Goal: Feedback & Contribution: Contribute content

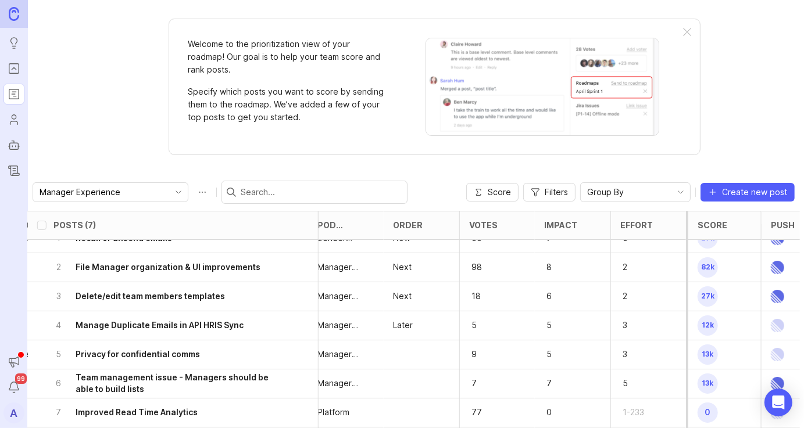
scroll to position [0, 690]
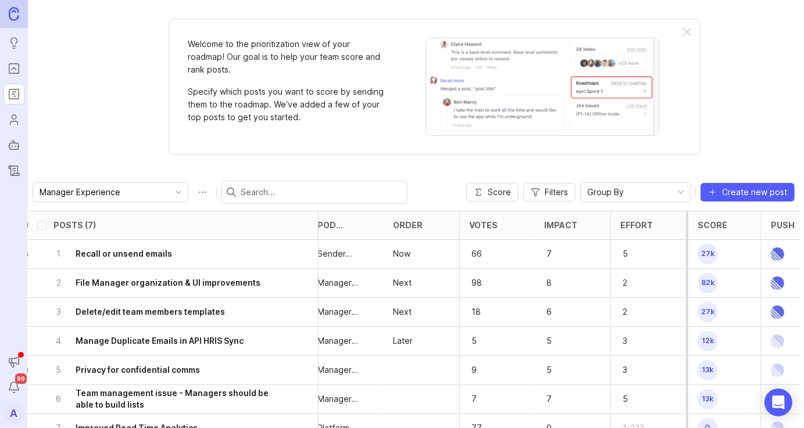
click at [685, 34] on div at bounding box center [687, 32] width 8 height 9
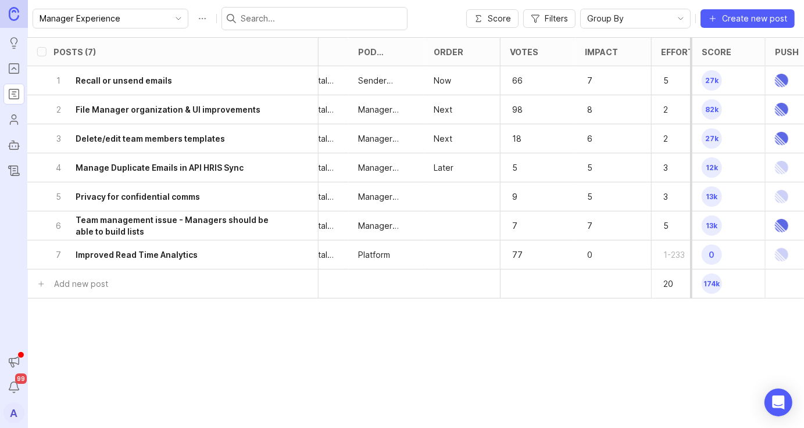
scroll to position [0, 649]
click at [460, 55] on div "Order" at bounding box center [449, 52] width 30 height 9
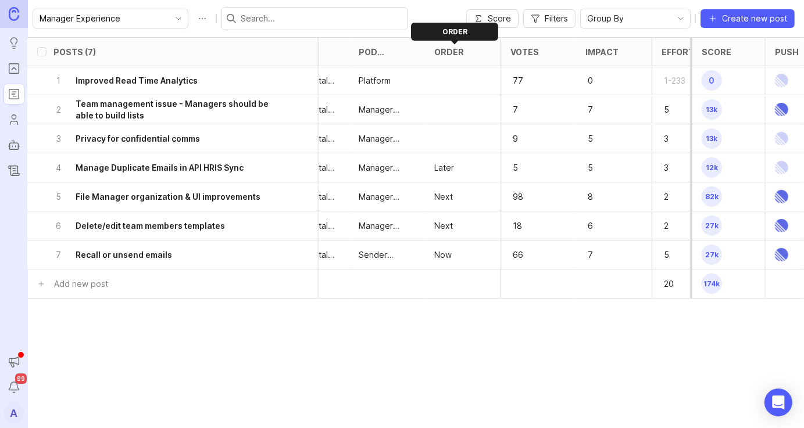
click at [460, 55] on div "Order" at bounding box center [449, 52] width 30 height 9
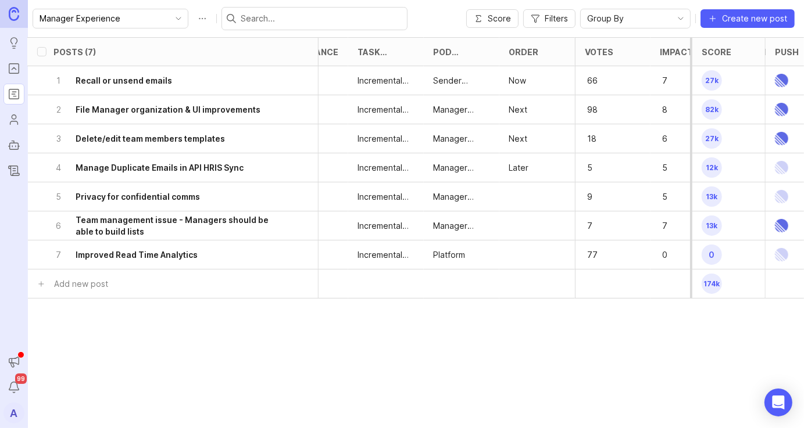
scroll to position [0, 689]
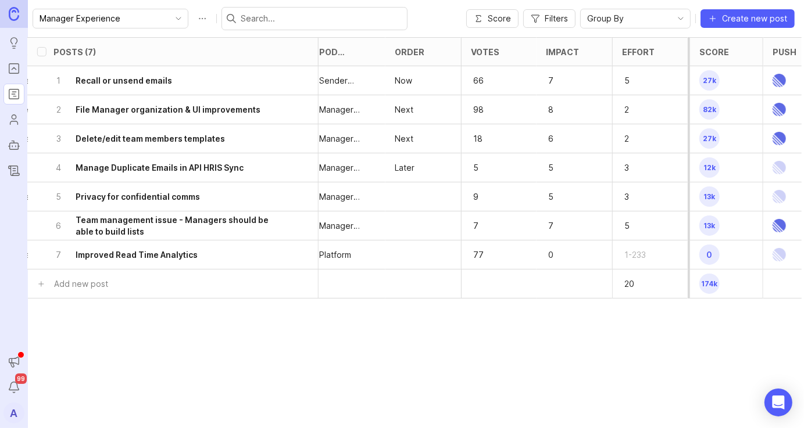
click at [145, 81] on h6 "Recall or unsend emails" at bounding box center [124, 81] width 96 height 12
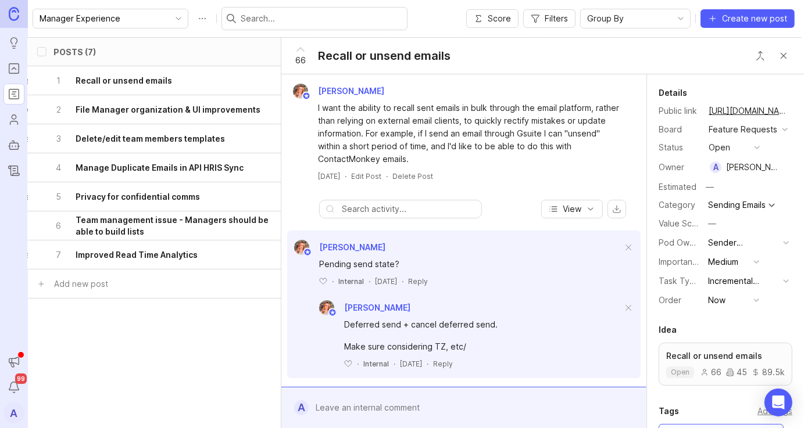
click at [392, 64] on div "66 Recall or unsend emails" at bounding box center [368, 56] width 175 height 36
click at [393, 64] on div "66 Recall or unsend emails" at bounding box center [368, 56] width 175 height 36
click at [411, 54] on div "Recall or unsend emails" at bounding box center [384, 56] width 132 height 16
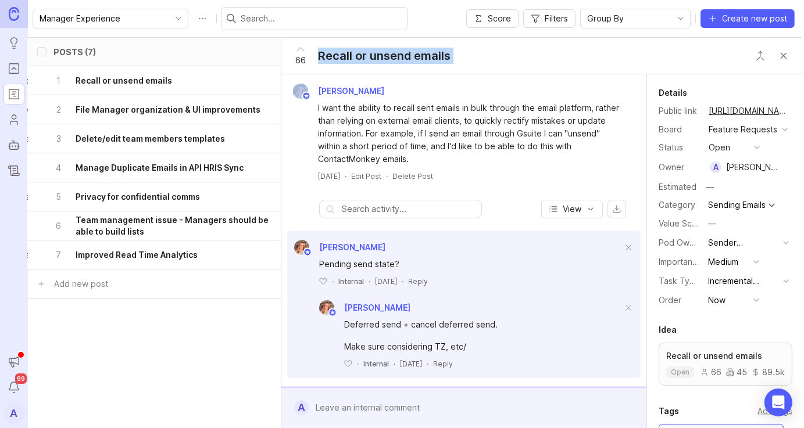
click at [784, 49] on button "Close button" at bounding box center [783, 55] width 23 height 23
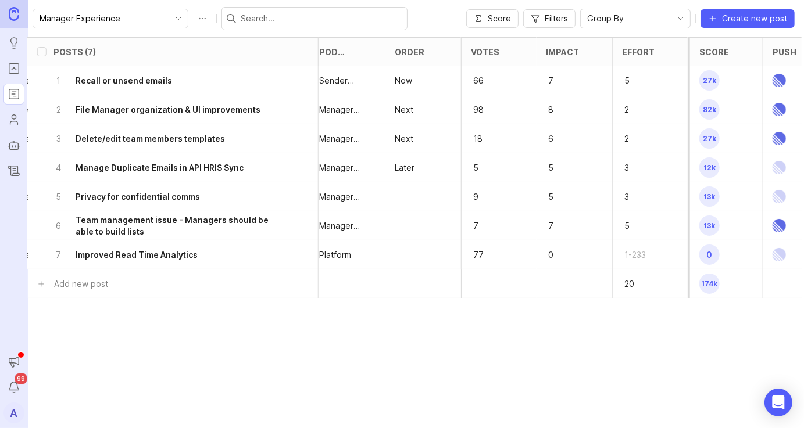
click at [98, 85] on h6 "Recall or unsend emails" at bounding box center [124, 81] width 96 height 12
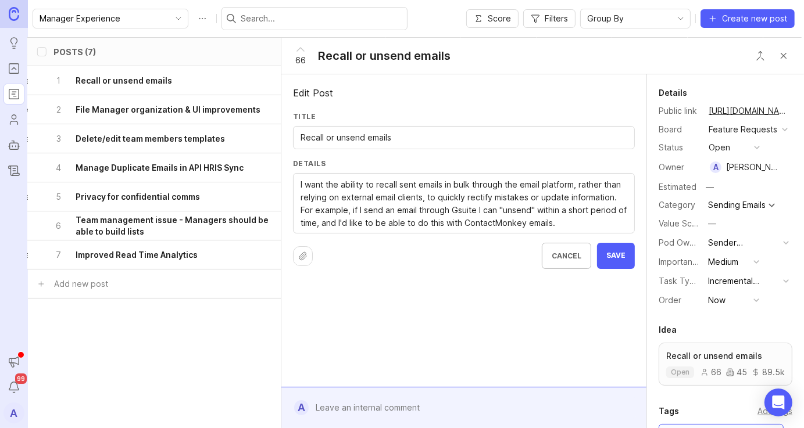
click at [354, 125] on div "Title Recall or unsend emails" at bounding box center [464, 135] width 342 height 47
click at [359, 137] on input "Recall or unsend emails" at bounding box center [463, 137] width 327 height 13
type input "D"
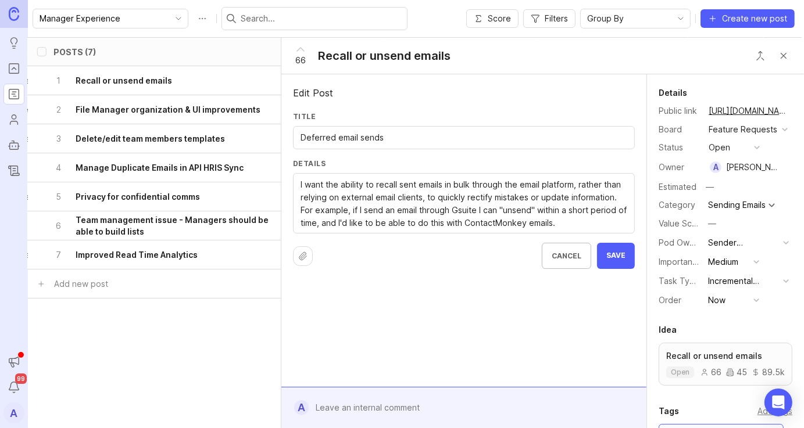
type input "Deferred email sends"
click at [445, 184] on textarea "I want the ability to recall sent emails in bulk through the email platform, ra…" at bounding box center [463, 203] width 327 height 51
click at [325, 207] on textarea "I want the ability to recall sent emails in bulk through the email platform, ra…" at bounding box center [463, 203] width 327 height 51
drag, startPoint x: 393, startPoint y: 213, endPoint x: 421, endPoint y: 209, distance: 28.2
click at [421, 209] on textarea "I want the ability to recall sent emails in bulk through the email platform, ra…" at bounding box center [463, 203] width 327 height 51
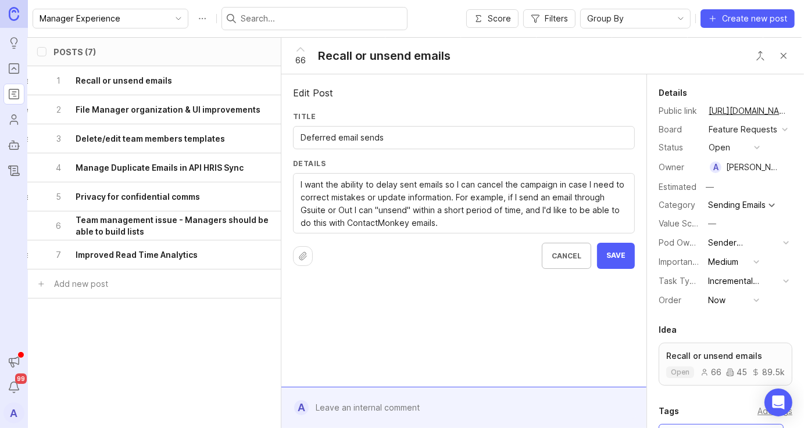
click at [446, 226] on textarea "I want the ability to recall sent emails in bulk through the email platform, ra…" at bounding box center [463, 203] width 327 height 51
type textarea "I want the ability to delay sent emails so I can cancel the campaign in case I …"
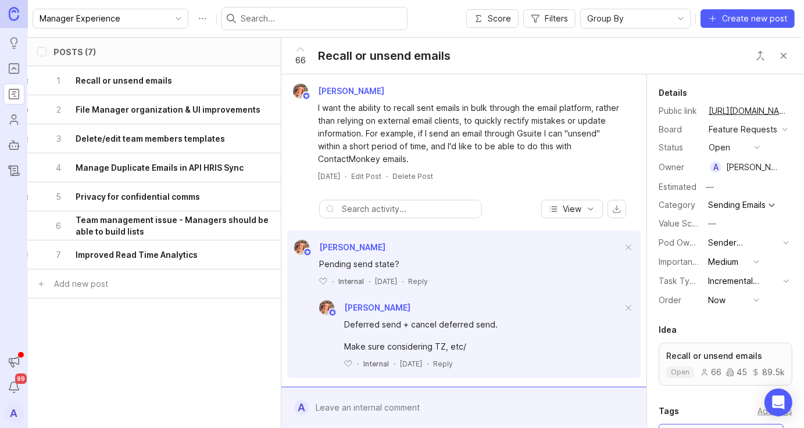
click at [779, 57] on button "Close button" at bounding box center [783, 55] width 23 height 23
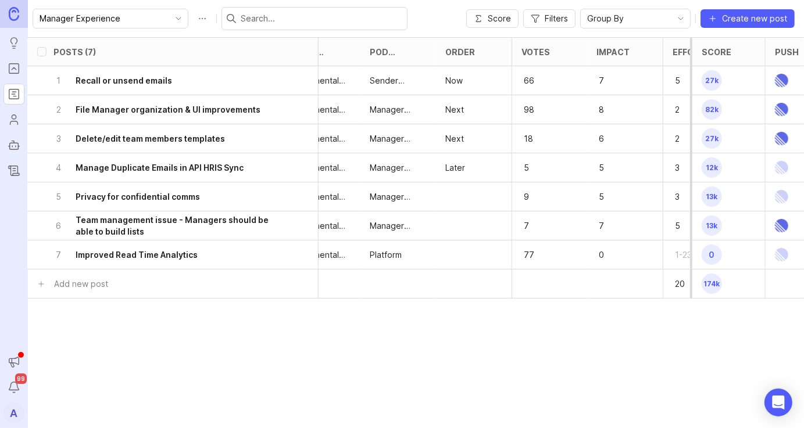
scroll to position [0, 689]
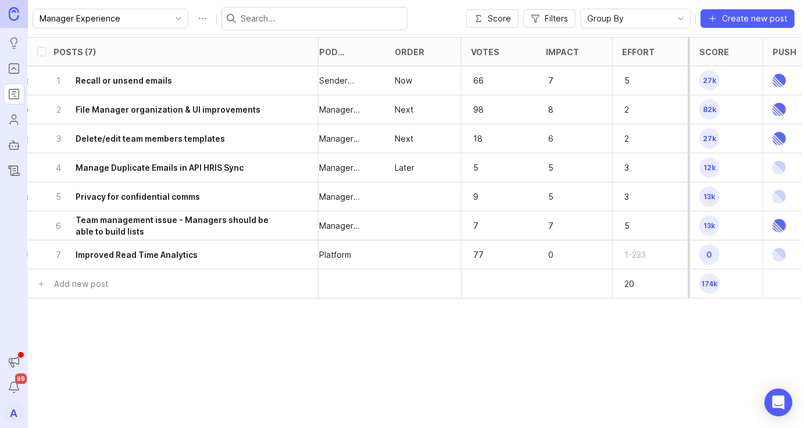
click at [148, 167] on h6 "Manage Duplicate Emails in API HRIS Sync" at bounding box center [160, 168] width 168 height 12
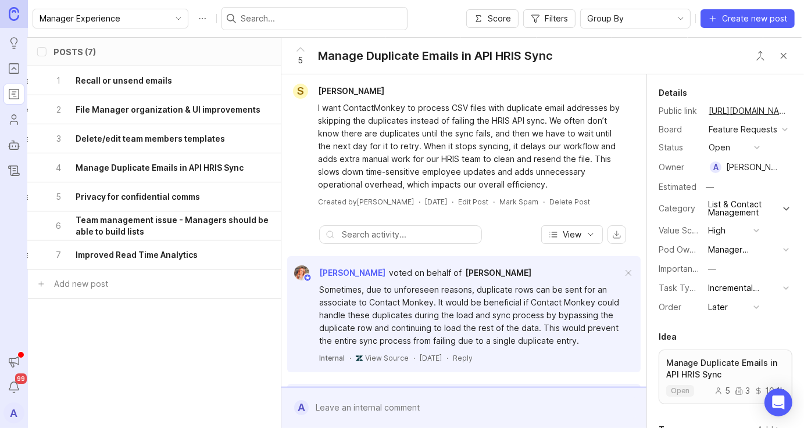
click at [785, 59] on button "Close button" at bounding box center [783, 55] width 23 height 23
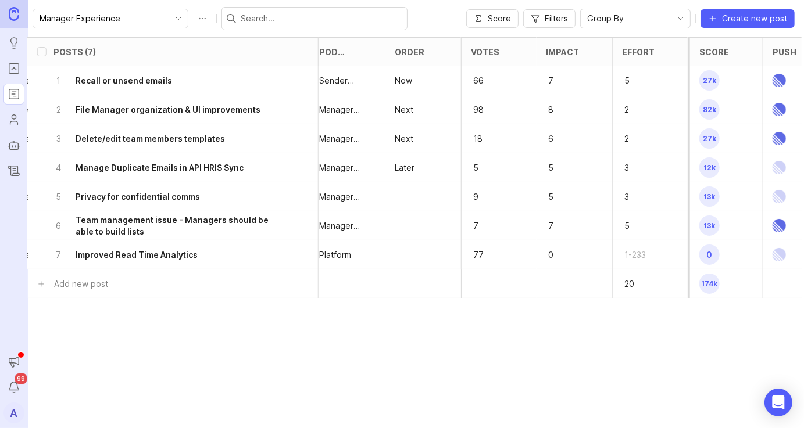
click at [150, 170] on h6 "Manage Duplicate Emails in API HRIS Sync" at bounding box center [160, 168] width 168 height 12
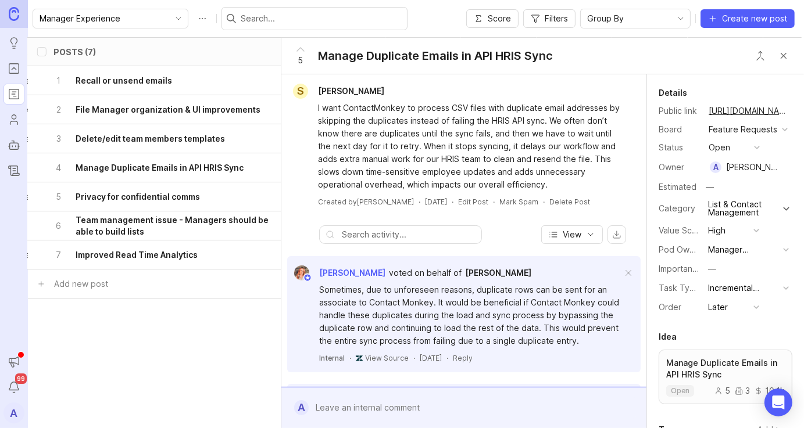
click at [452, 53] on div "Manage Duplicate Emails in API HRIS Sync" at bounding box center [435, 56] width 235 height 16
click at [455, 54] on div "Manage Duplicate Emails in API HRIS Sync" at bounding box center [435, 56] width 235 height 16
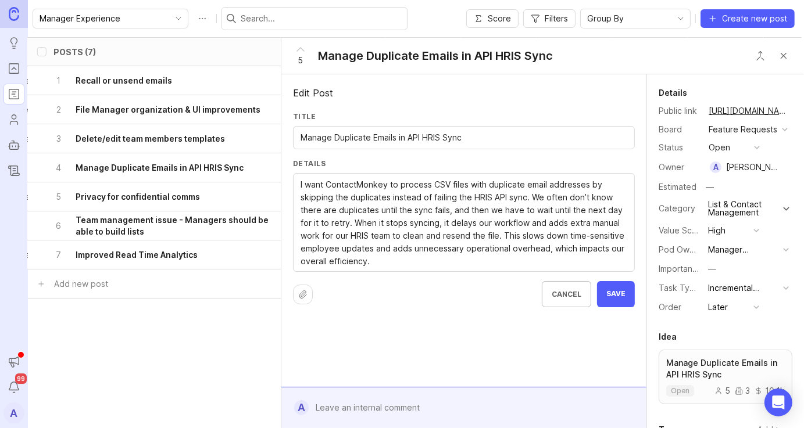
click at [397, 144] on input "Manage Duplicate Emails in API HRIS Sync" at bounding box center [463, 137] width 327 height 13
type input "Manage Duplicate Emails Addresses in API HRIS Sync"
click at [597, 281] on button "Save" at bounding box center [616, 294] width 38 height 26
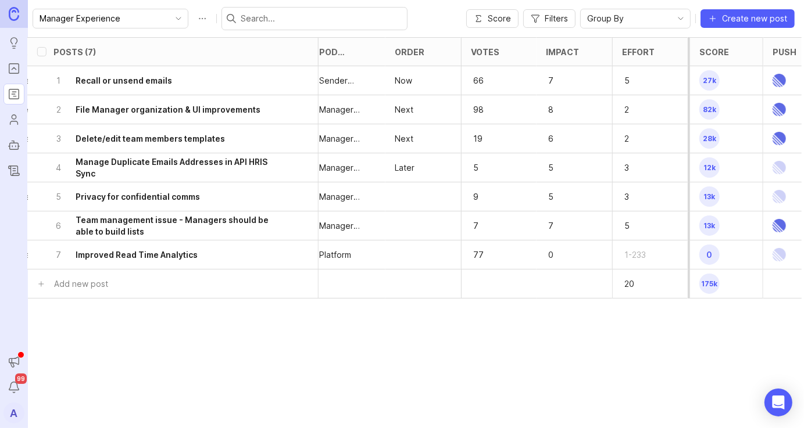
click at [209, 203] on div "5 Privacy for confidential comms" at bounding box center [169, 196] width 232 height 28
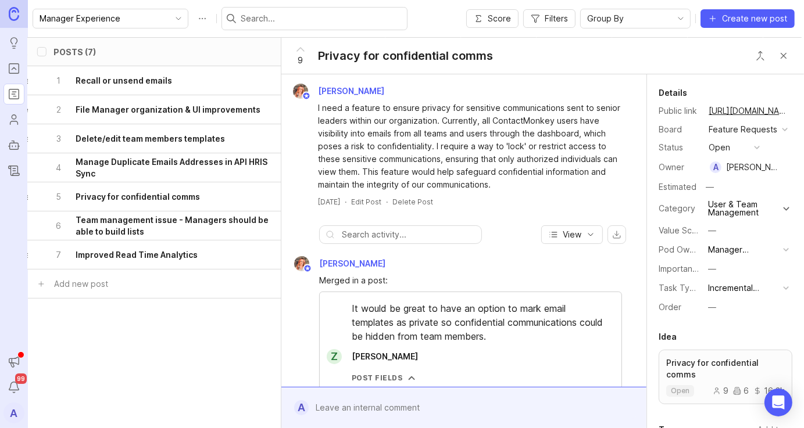
click at [789, 57] on button "Close button" at bounding box center [783, 55] width 23 height 23
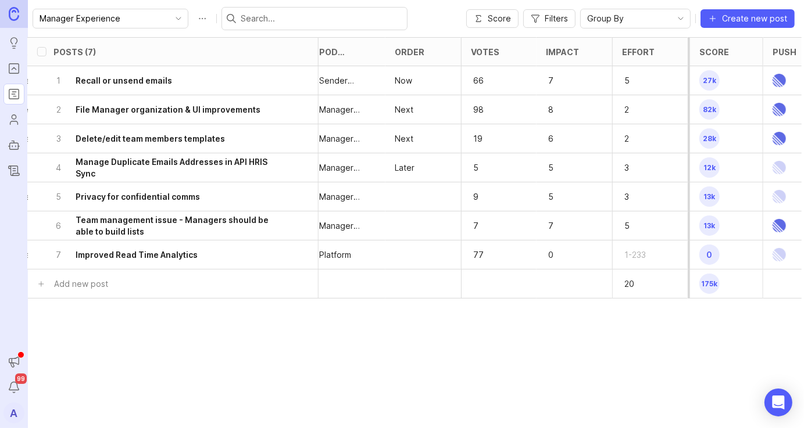
click at [181, 226] on h6 "Team management issue - Managers should be able to build lists" at bounding box center [181, 225] width 210 height 23
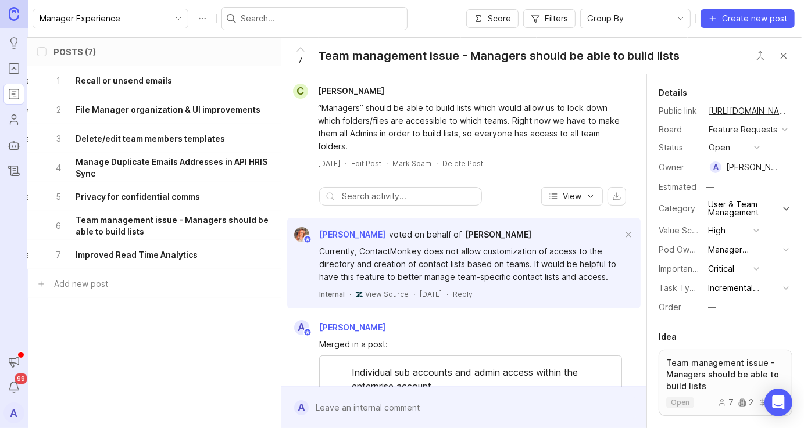
click at [783, 56] on button "Close button" at bounding box center [783, 55] width 23 height 23
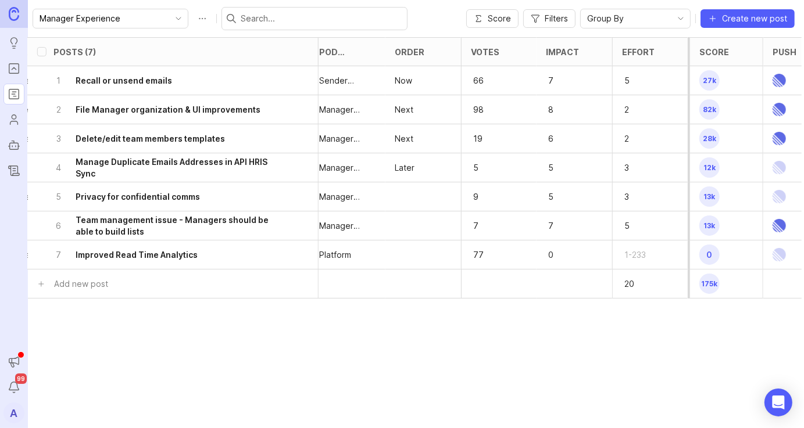
click at [238, 262] on div "7 Improved Read Time Analytics" at bounding box center [169, 255] width 232 height 28
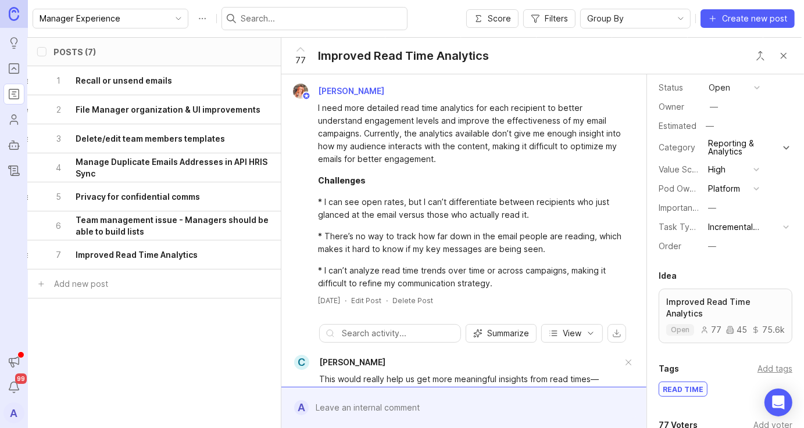
scroll to position [71, 0]
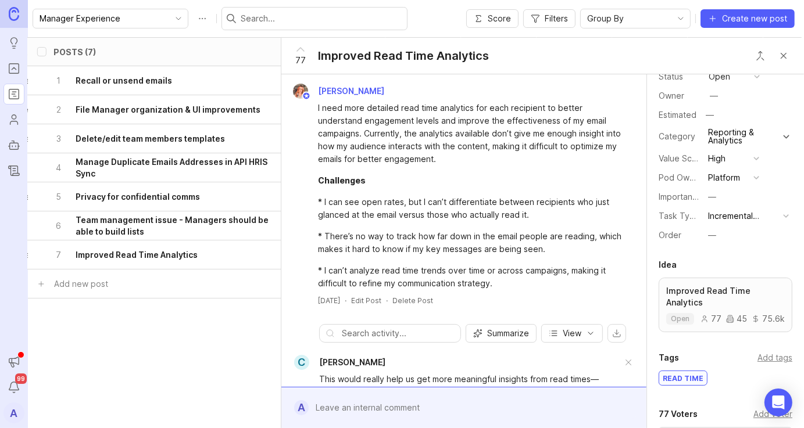
click at [779, 54] on button "Close button" at bounding box center [783, 55] width 23 height 23
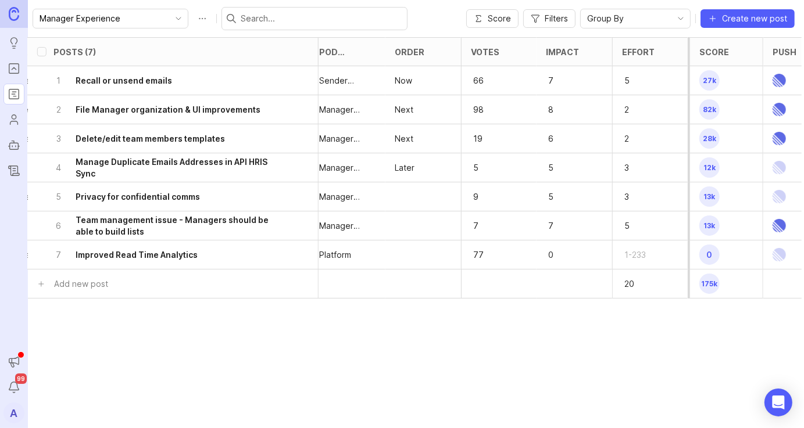
drag, startPoint x: 184, startPoint y: 235, endPoint x: 185, endPoint y: 204, distance: 31.4
click at [185, 204] on ul "1 Recall or unsend emails A Sending Emails Feature Requests open unsend email, …" at bounding box center [70, 167] width 1462 height 203
drag, startPoint x: 57, startPoint y: 224, endPoint x: 68, endPoint y: 192, distance: 33.8
click at [68, 192] on ul "1 Recall or unsend emails A Sending Emails Feature Requests open unsend email, …" at bounding box center [70, 167] width 1462 height 203
click at [12, 69] on icon "Portal" at bounding box center [14, 68] width 4 height 2
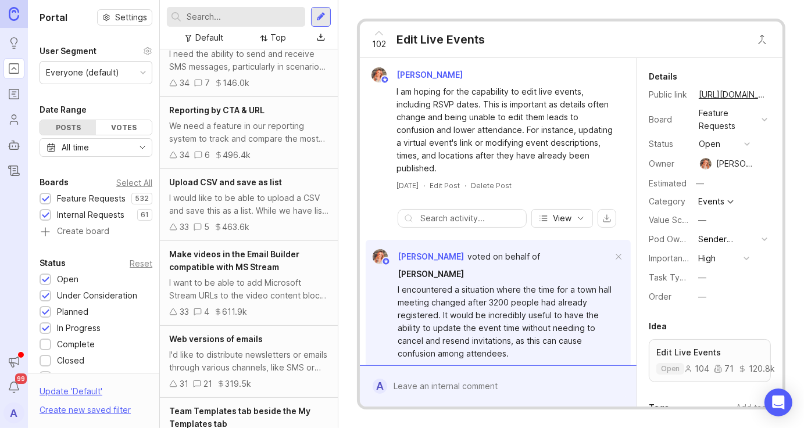
scroll to position [1360, 0]
click at [237, 169] on div "Upload CSV and save as list I would like to be able to upload a CSV and save th…" at bounding box center [249, 205] width 178 height 72
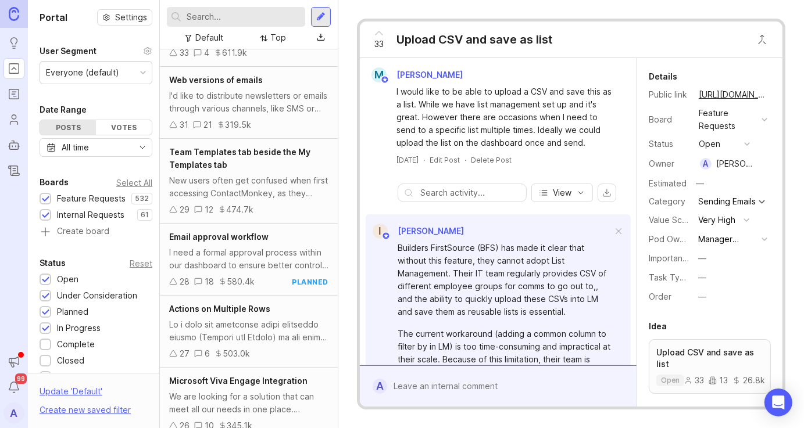
scroll to position [1619, 0]
click at [267, 94] on div "I'd like to distribute newsletters or emails through various channels, like SMS…" at bounding box center [248, 102] width 159 height 26
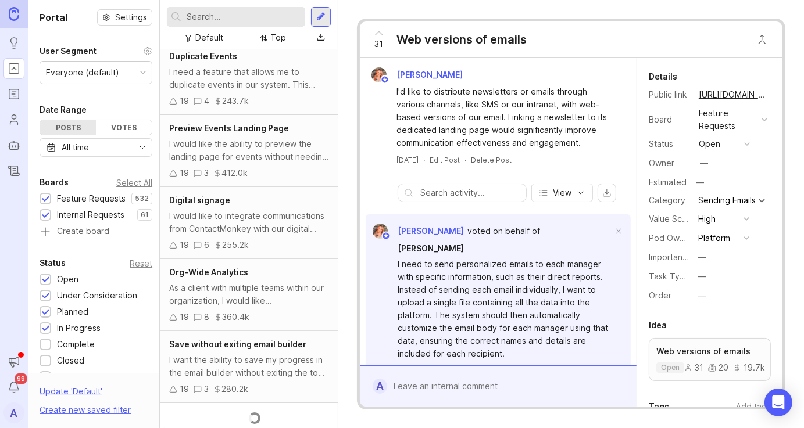
scroll to position [3430, 0]
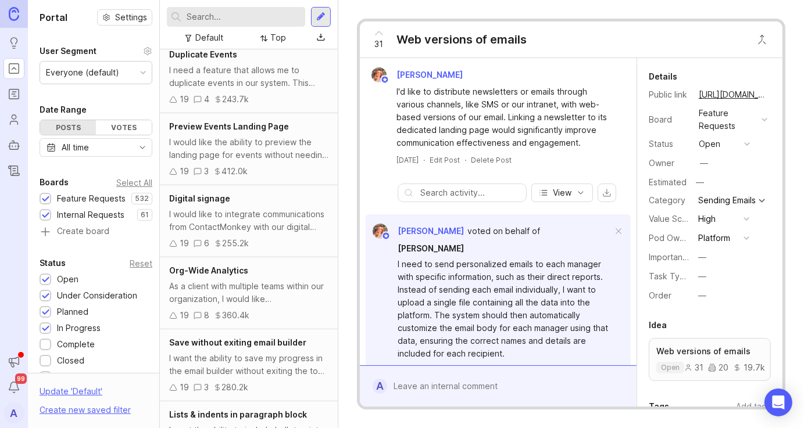
click at [210, 306] on div "As a client with multiple teams within our organization, I would like ContactMo…" at bounding box center [248, 293] width 159 height 26
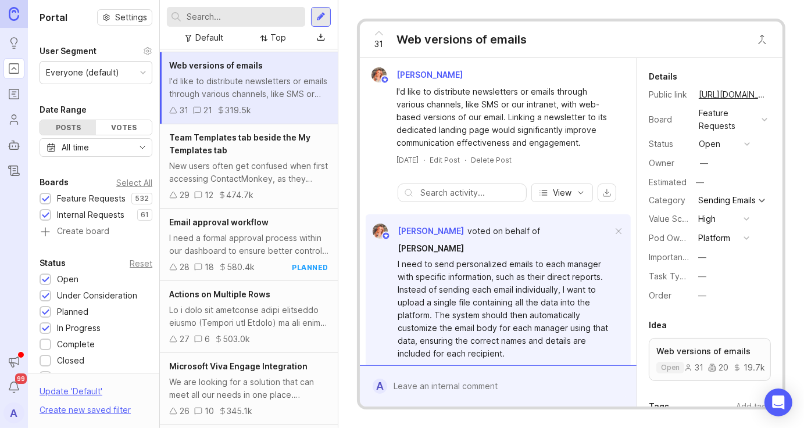
click at [81, 214] on div "Internal Requests" at bounding box center [90, 215] width 67 height 13
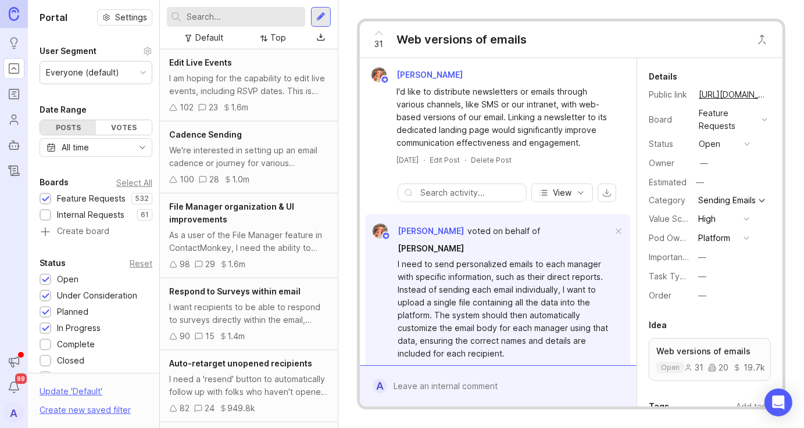
click at [66, 221] on div "Feature Requests 532 1 Internal Requests 61 1 Create board" at bounding box center [96, 214] width 113 height 45
click at [63, 219] on div "Internal Requests" at bounding box center [90, 215] width 67 height 13
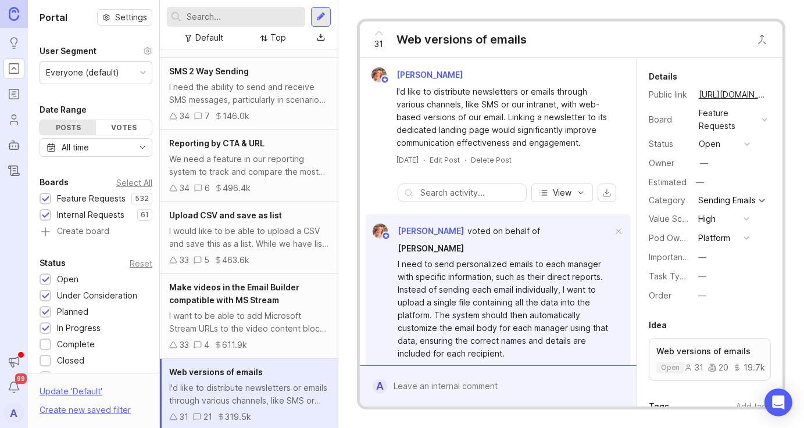
click at [50, 200] on div at bounding box center [46, 199] width 12 height 12
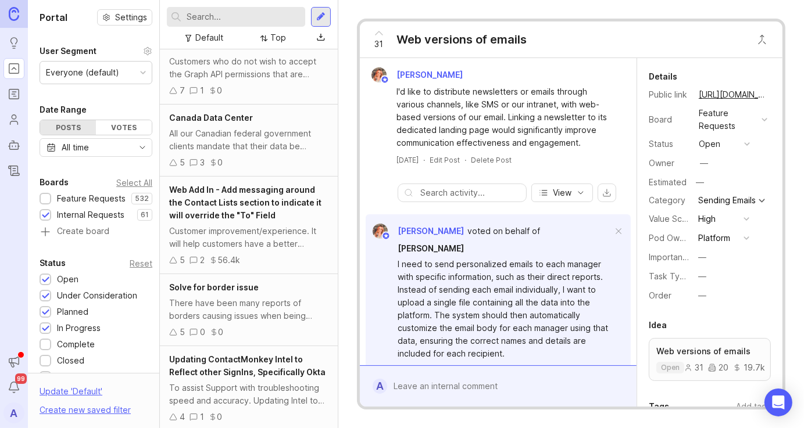
scroll to position [318, 0]
